Goal: Obtain resource: Download file/media

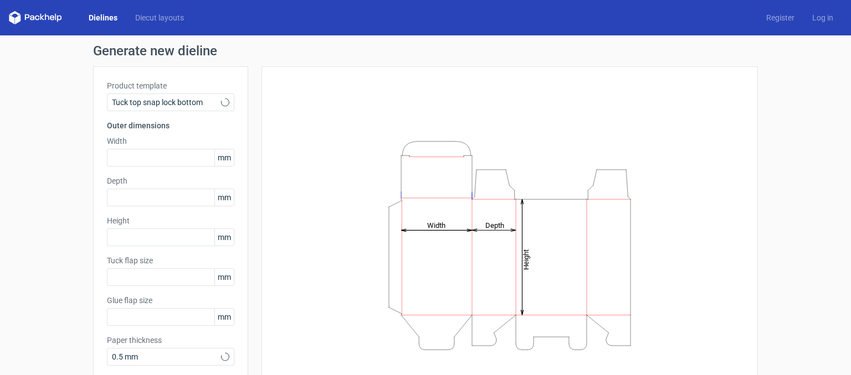
type input "15"
type input "10"
click at [221, 101] on icon at bounding box center [225, 102] width 8 height 9
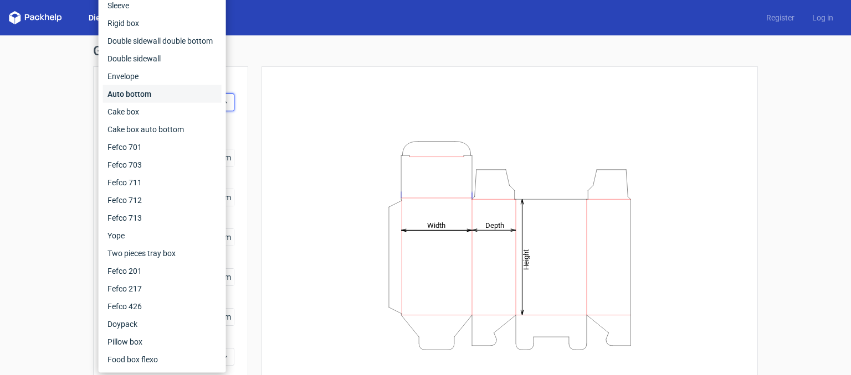
click at [177, 96] on div "Auto bottom" at bounding box center [162, 94] width 119 height 18
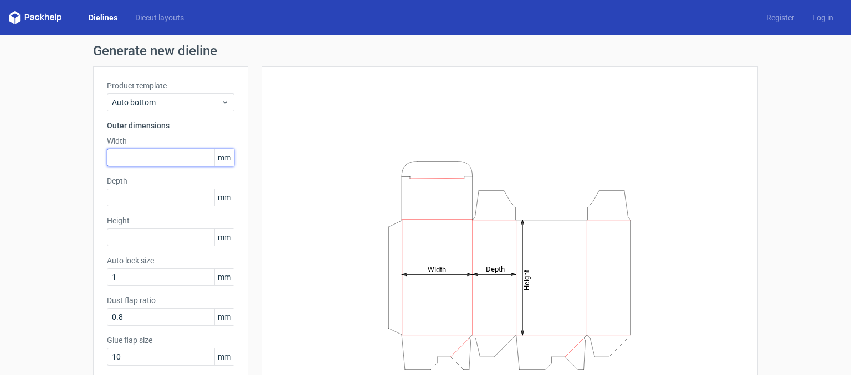
click at [154, 154] on input "text" at bounding box center [170, 158] width 127 height 18
type input "65"
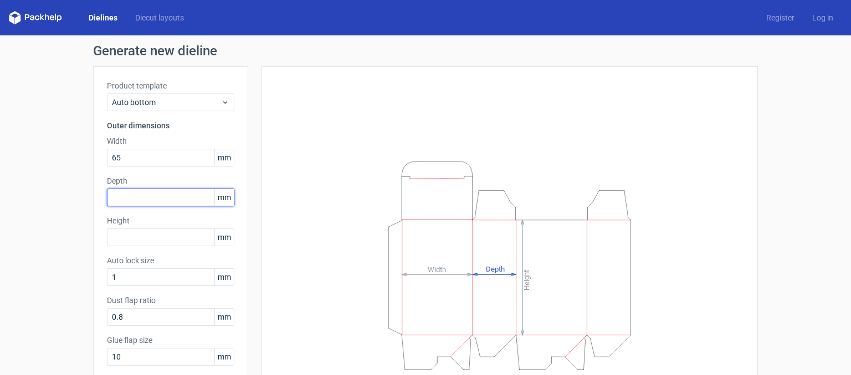
click at [146, 201] on input "text" at bounding box center [170, 198] width 127 height 18
type input "63"
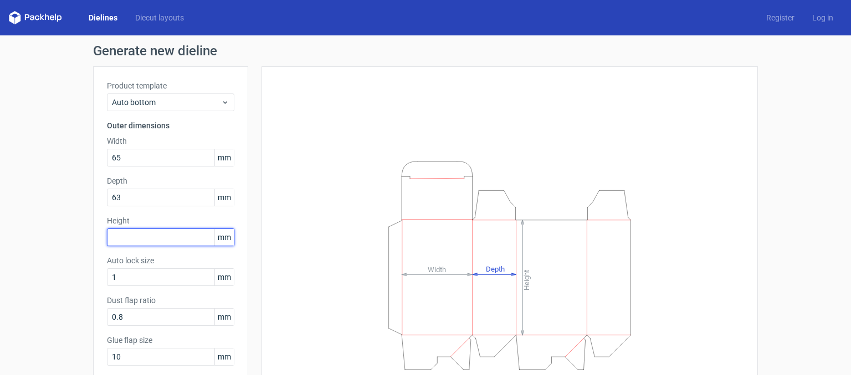
click at [137, 234] on input "text" at bounding box center [170, 238] width 127 height 18
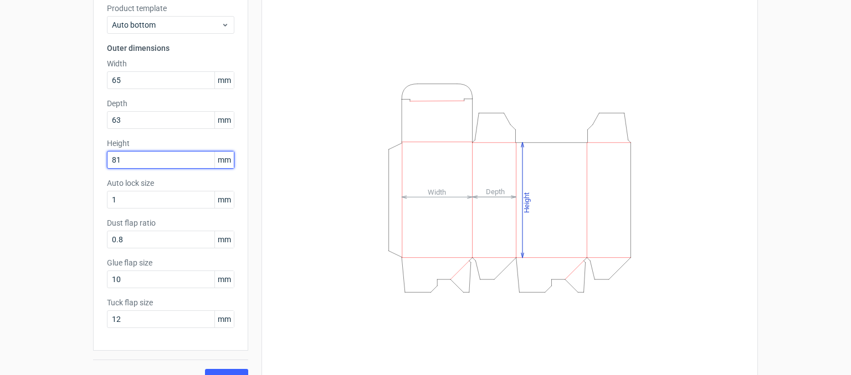
scroll to position [97, 0]
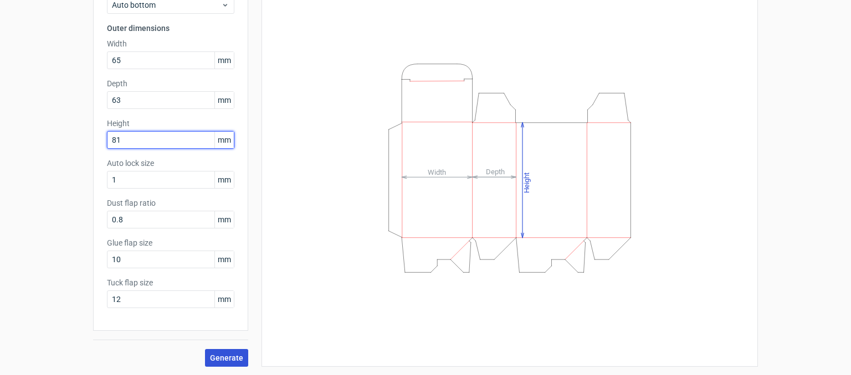
type input "81"
click at [219, 357] on span "Generate" at bounding box center [226, 358] width 33 height 8
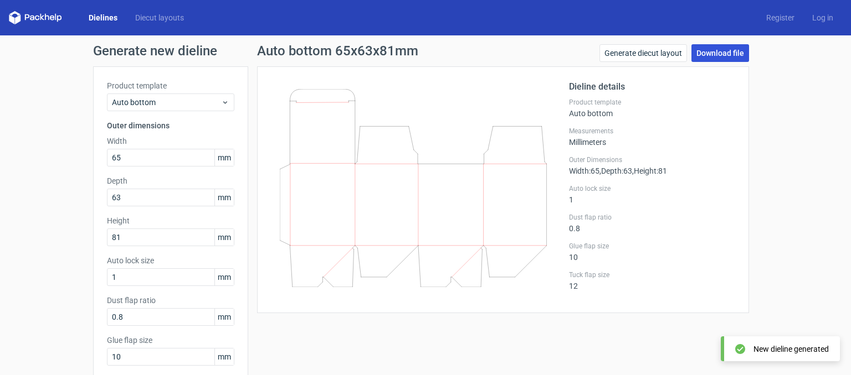
click at [707, 49] on link "Download file" at bounding box center [720, 53] width 58 height 18
click at [762, 14] on link "Register" at bounding box center [780, 17] width 46 height 11
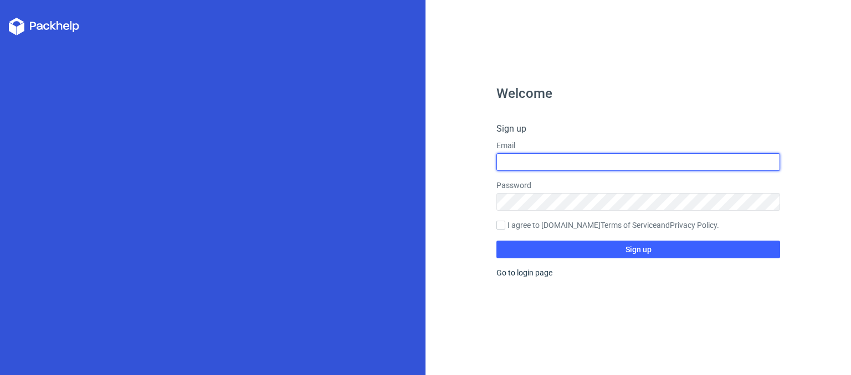
click at [585, 164] on input "text" at bounding box center [638, 162] width 284 height 18
